Goal: Information Seeking & Learning: Learn about a topic

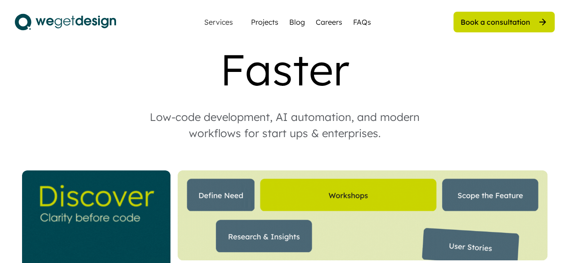
scroll to position [90, 0]
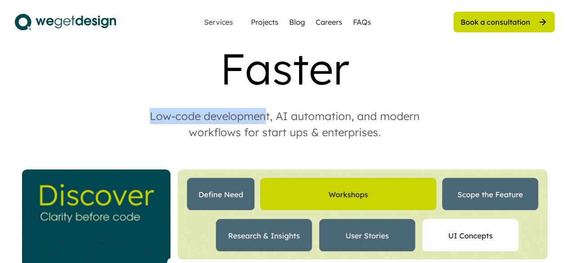
drag, startPoint x: 152, startPoint y: 118, endPoint x: 265, endPoint y: 119, distance: 113.0
click at [265, 119] on div "Low-code development, AI automation, and modern workflows for start ups & enter…" at bounding box center [285, 124] width 306 height 32
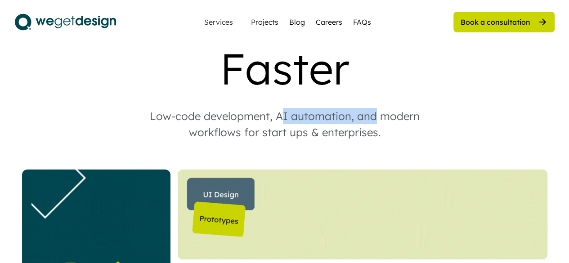
drag, startPoint x: 284, startPoint y: 115, endPoint x: 375, endPoint y: 114, distance: 91.4
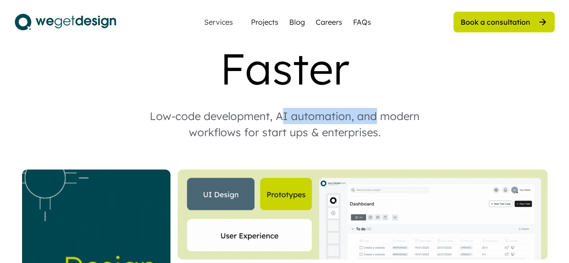
click at [375, 114] on div "Low-code development, AI automation, and modern workflows for start ups & enter…" at bounding box center [285, 124] width 306 height 32
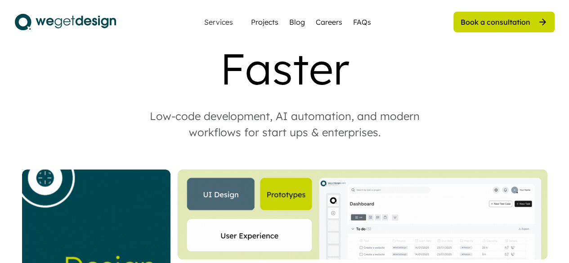
click at [391, 114] on div "Low-code development, AI automation, and modern workflows for start ups & enter…" at bounding box center [285, 124] width 306 height 32
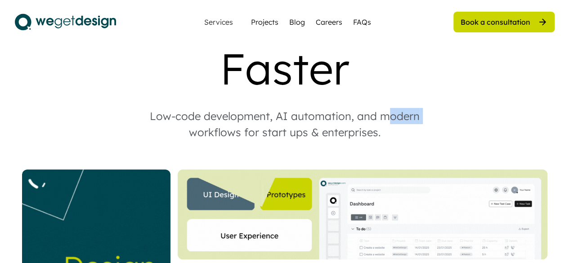
drag, startPoint x: 384, startPoint y: 118, endPoint x: 434, endPoint y: 118, distance: 50.0
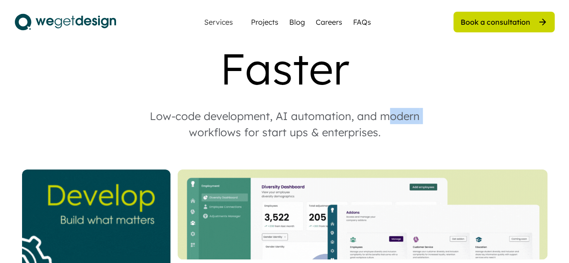
click at [434, 118] on div "Low-code development, AI automation, and modern workflows for start ups & enter…" at bounding box center [285, 124] width 306 height 32
click at [365, 136] on div "Low-code development, AI automation, and modern workflows for start ups & enter…" at bounding box center [285, 124] width 306 height 32
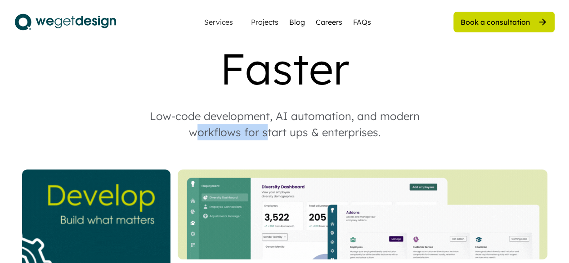
drag, startPoint x: 200, startPoint y: 132, endPoint x: 278, endPoint y: 132, distance: 78.3
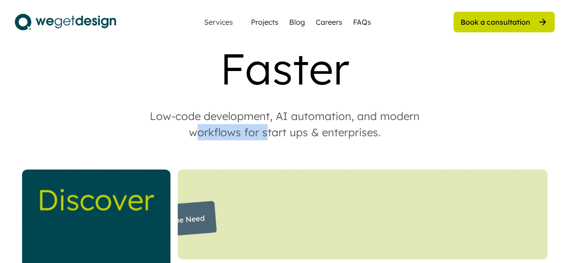
click at [275, 133] on div "Low-code development, AI automation, and modern workflows for start ups & enter…" at bounding box center [285, 124] width 306 height 32
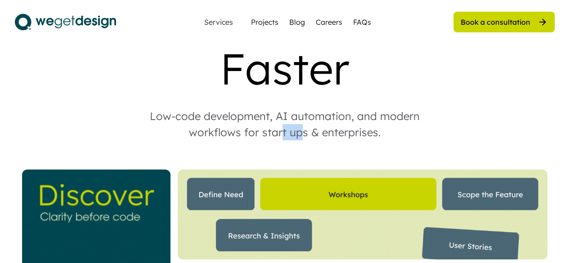
drag, startPoint x: 283, startPoint y: 130, endPoint x: 325, endPoint y: 127, distance: 42.4
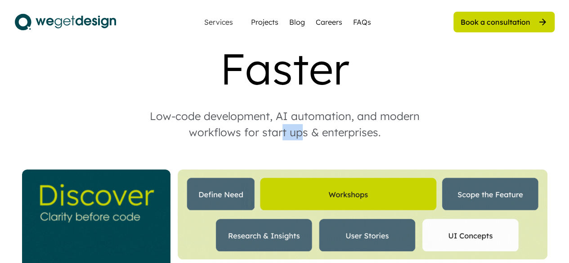
click at [323, 127] on div "Low-code development, AI automation, and modern workflows for start ups & enter…" at bounding box center [285, 124] width 306 height 32
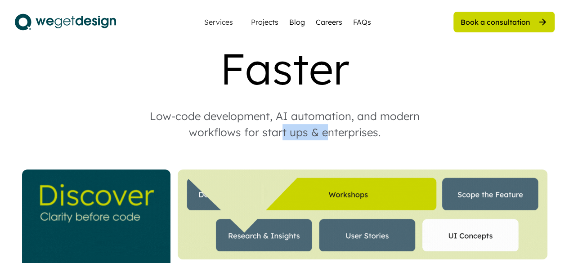
click at [326, 126] on div "Low-code development, AI automation, and modern workflows for start ups & enter…" at bounding box center [285, 124] width 306 height 32
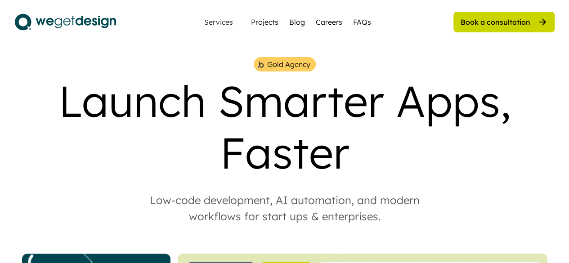
scroll to position [0, 0]
